Goal: Task Accomplishment & Management: Complete application form

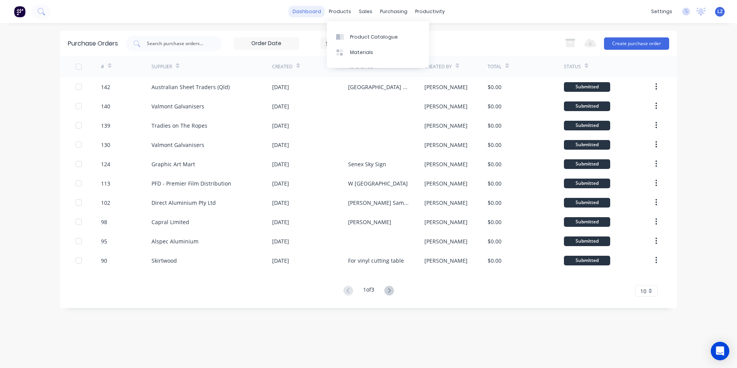
click at [314, 12] on link "dashboard" at bounding box center [307, 12] width 36 height 12
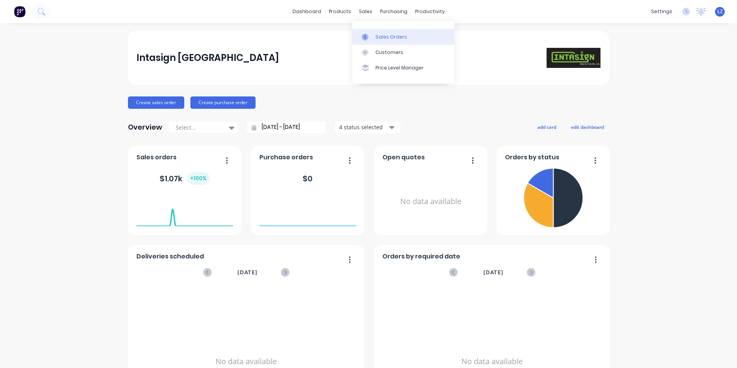
click at [388, 40] on link "Sales Orders" at bounding box center [403, 36] width 102 height 15
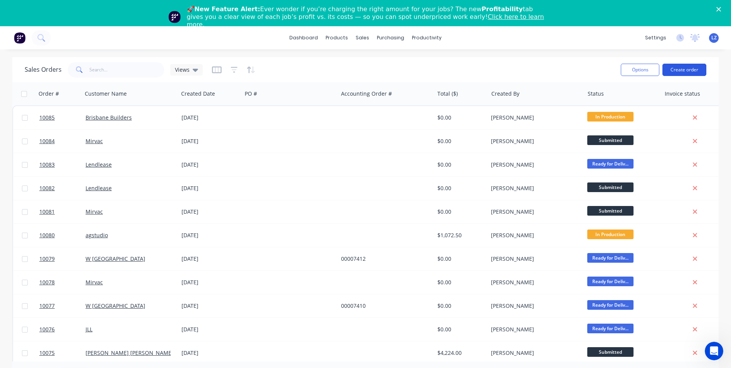
click at [695, 71] on button "Create order" at bounding box center [684, 70] width 44 height 12
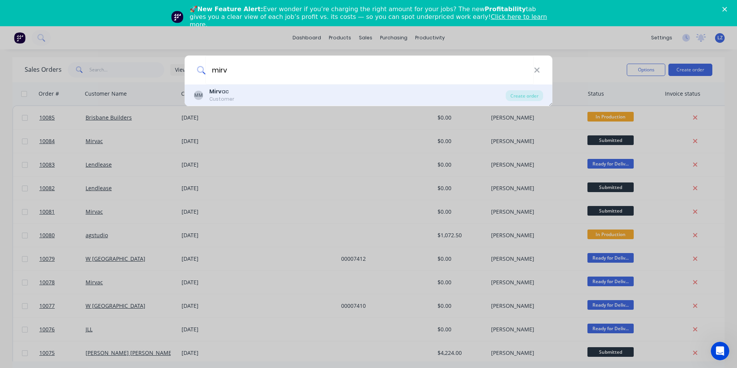
type input "mirv"
click at [221, 94] on b "Mirv" at bounding box center [215, 91] width 12 height 8
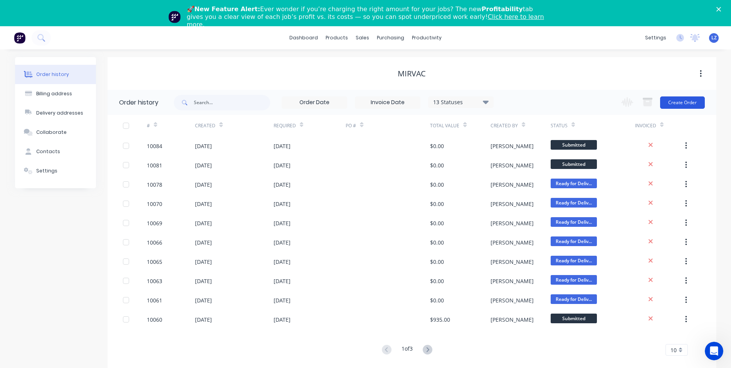
click at [669, 106] on button "Create Order" at bounding box center [682, 102] width 45 height 12
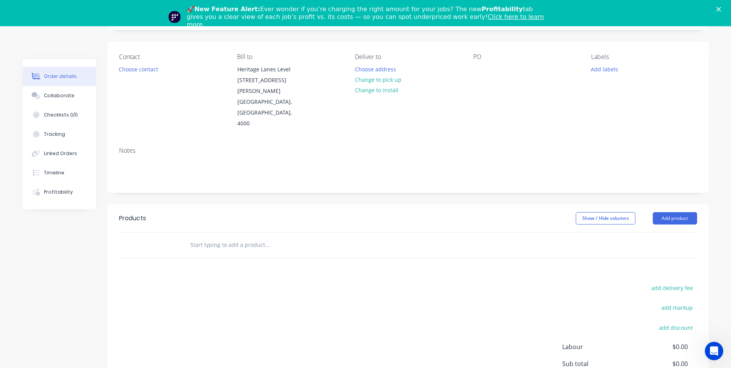
scroll to position [77, 0]
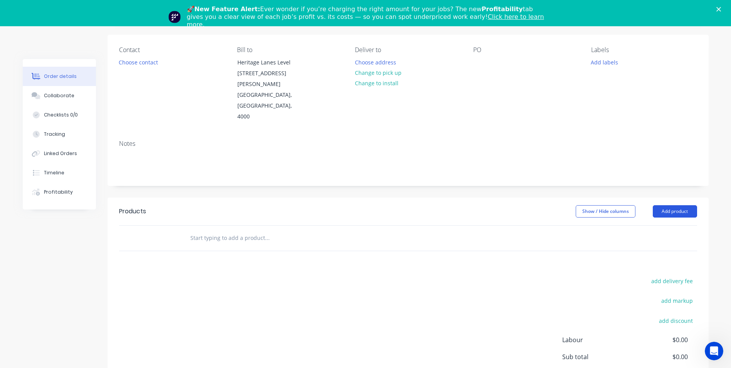
click at [680, 205] on button "Add product" at bounding box center [675, 211] width 44 height 12
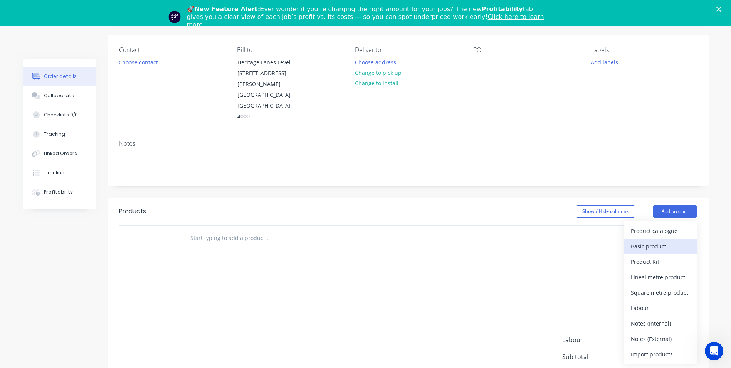
click at [660, 240] on div "Basic product" at bounding box center [660, 245] width 59 height 11
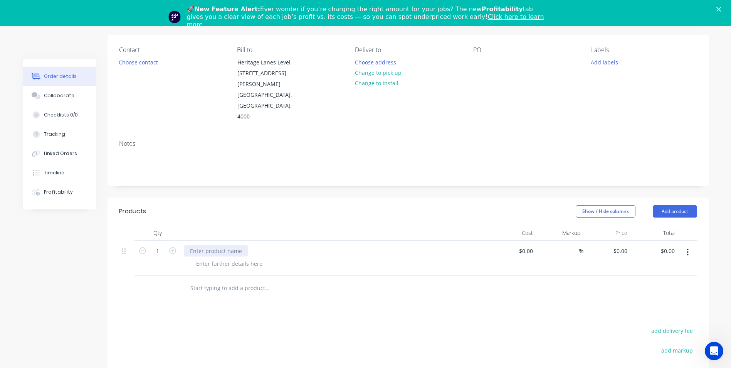
click at [218, 245] on div at bounding box center [216, 250] width 64 height 11
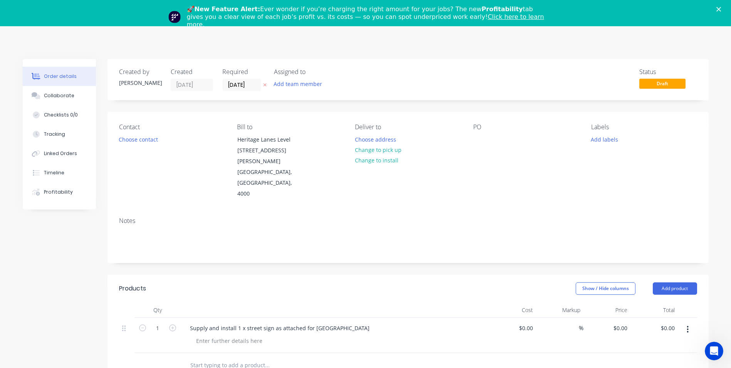
click at [721, 11] on polygon "Close" at bounding box center [718, 9] width 5 height 5
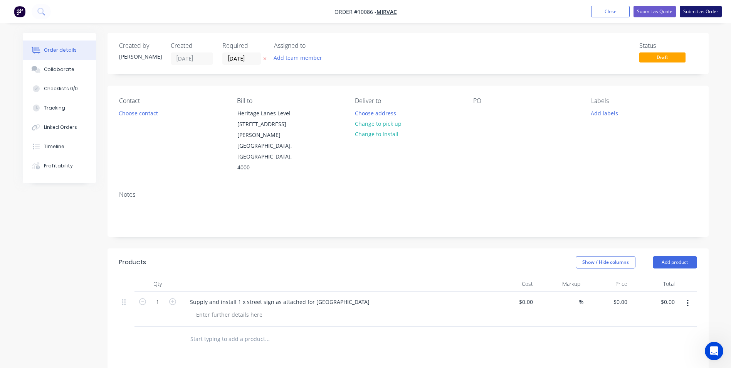
click at [708, 10] on button "Submit as Order" at bounding box center [701, 12] width 42 height 12
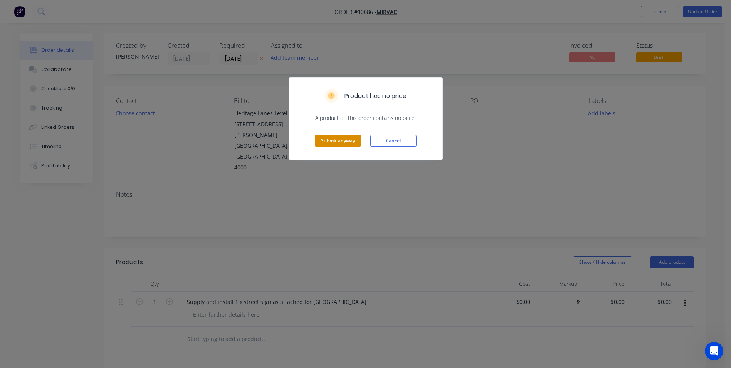
click at [341, 143] on button "Submit anyway" at bounding box center [338, 141] width 46 height 12
